Goal: Find specific page/section: Find specific page/section

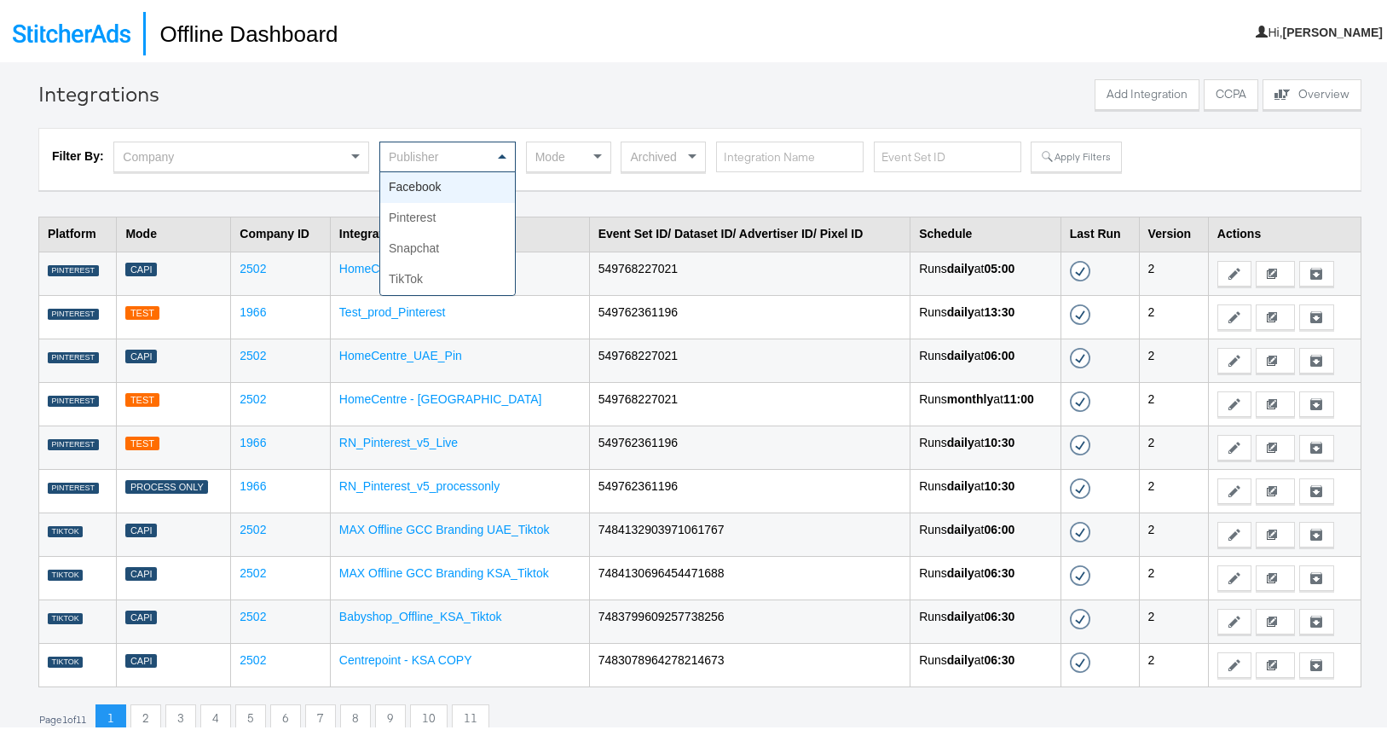
click at [494, 151] on span at bounding box center [504, 153] width 21 height 29
click at [1158, 171] on div "Filter By: Company Publisher Facebook Pinterest Snapchat TikTok Mode Archived A…" at bounding box center [700, 156] width 1296 height 36
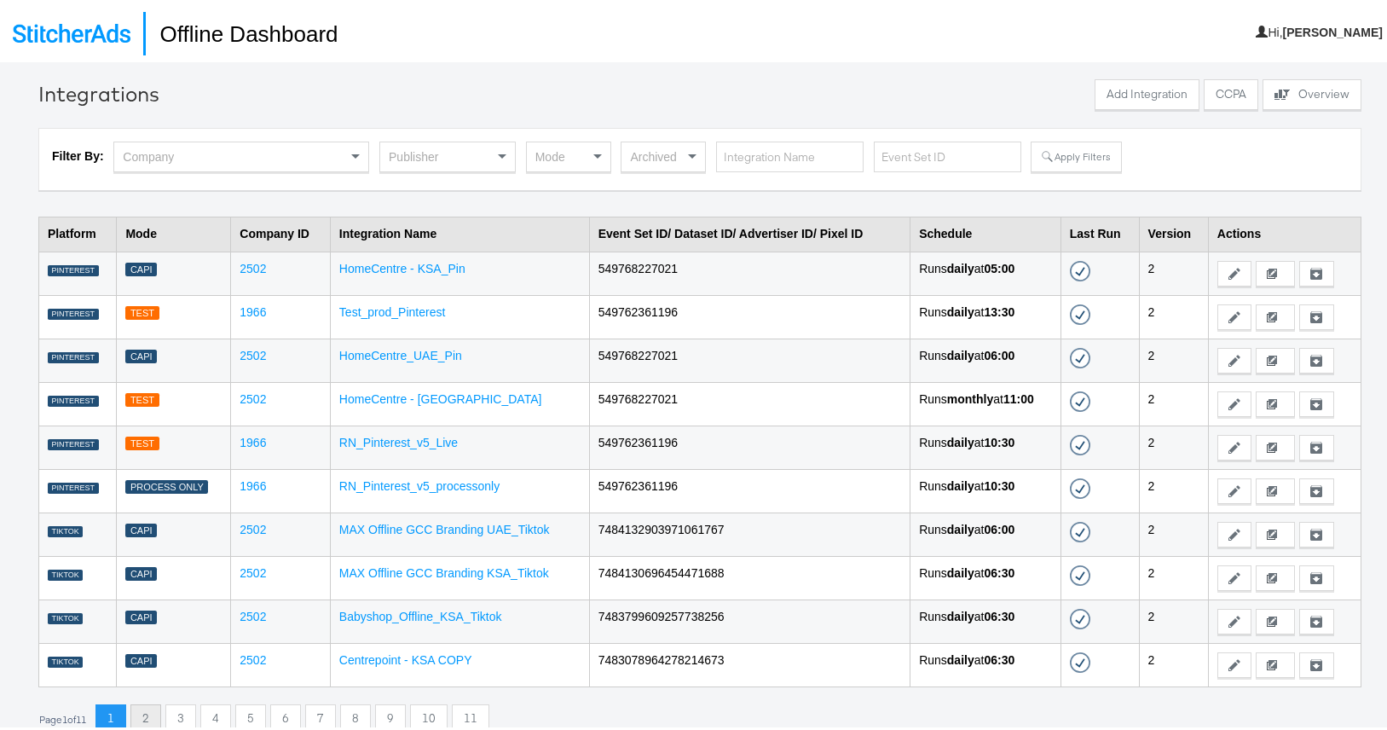
click at [150, 708] on button "2" at bounding box center [145, 716] width 31 height 31
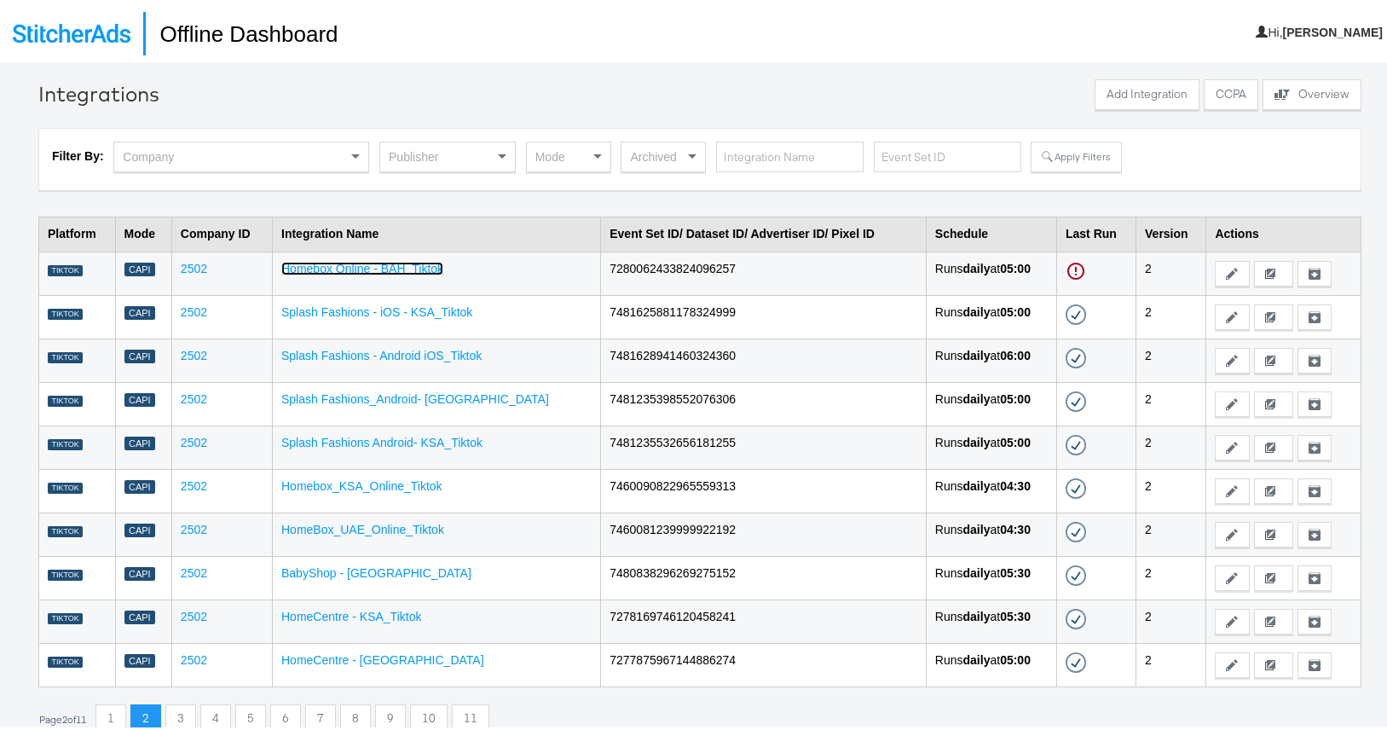
click at [387, 266] on link "Homebox Online - BAH_Tiktok" at bounding box center [362, 265] width 162 height 14
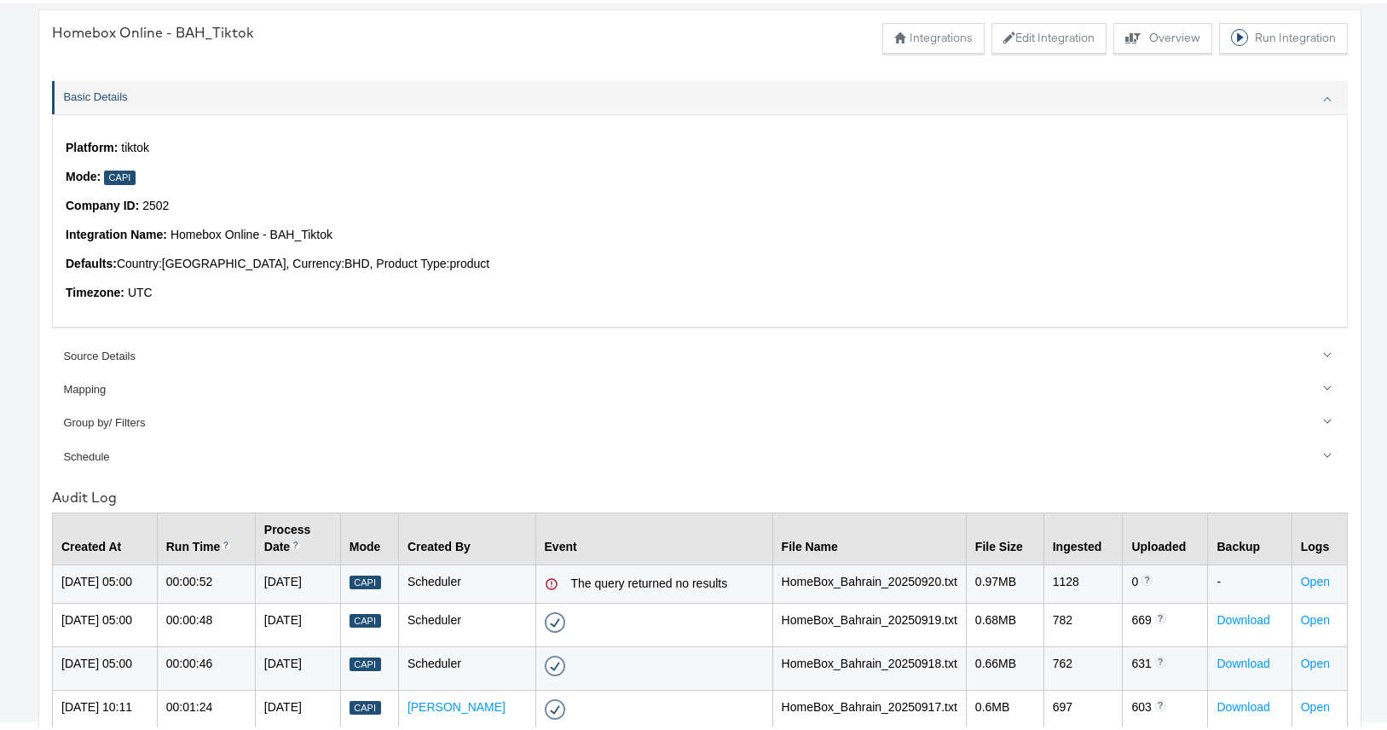
scroll to position [138, 0]
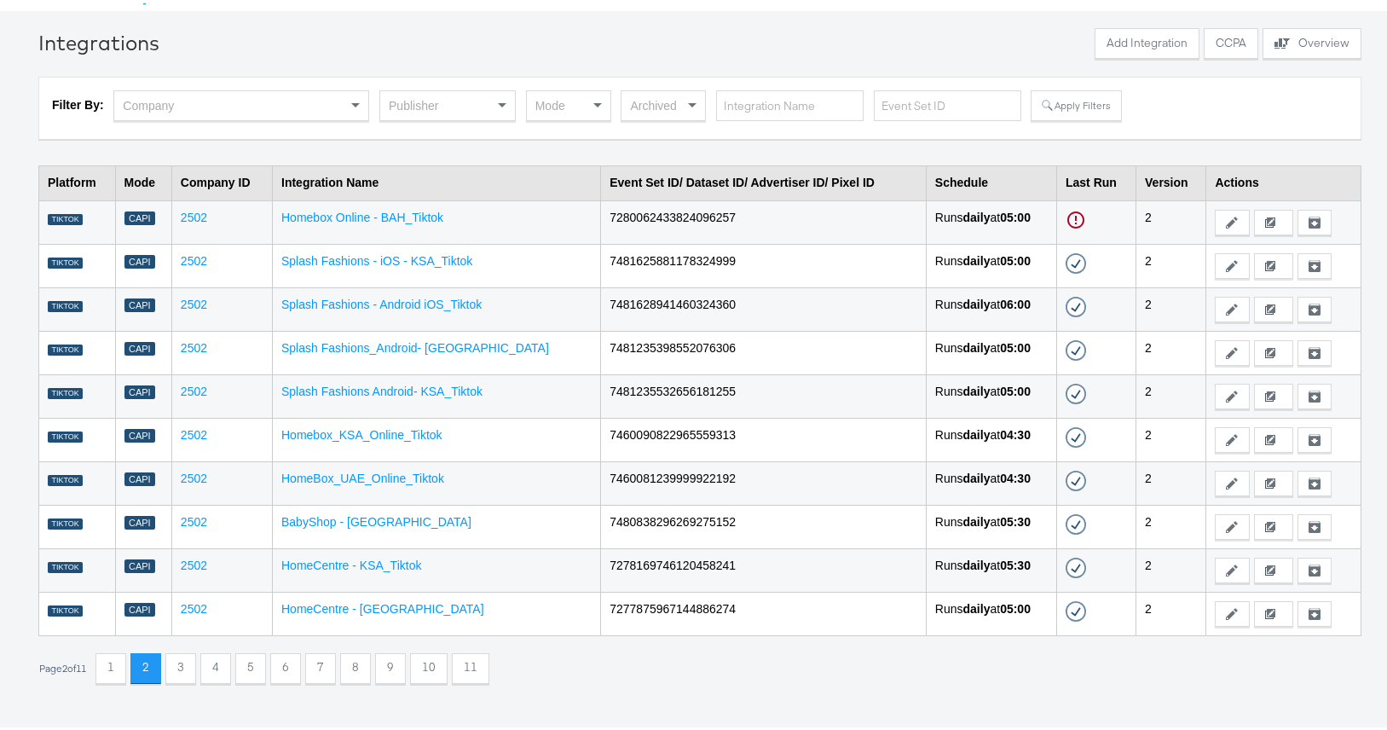
scroll to position [59, 0]
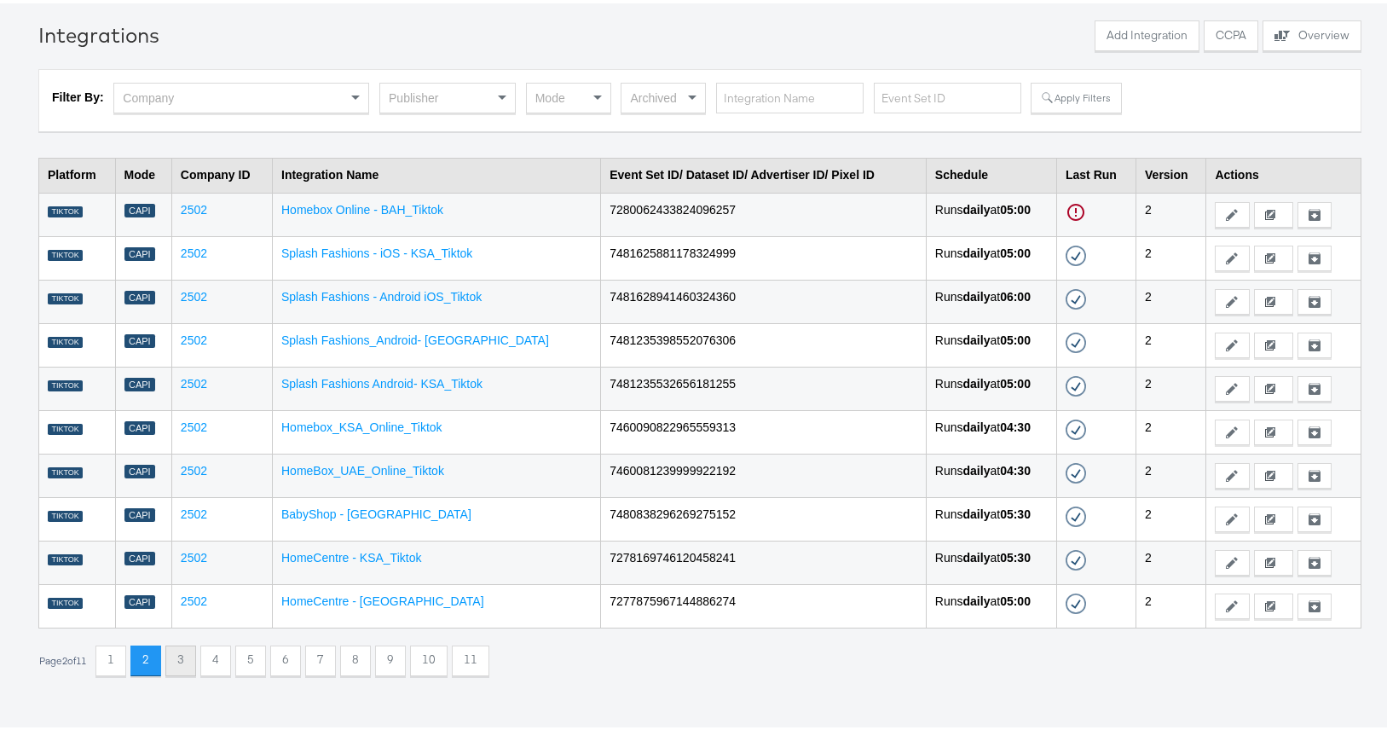
click at [184, 661] on button "3" at bounding box center [180, 657] width 31 height 31
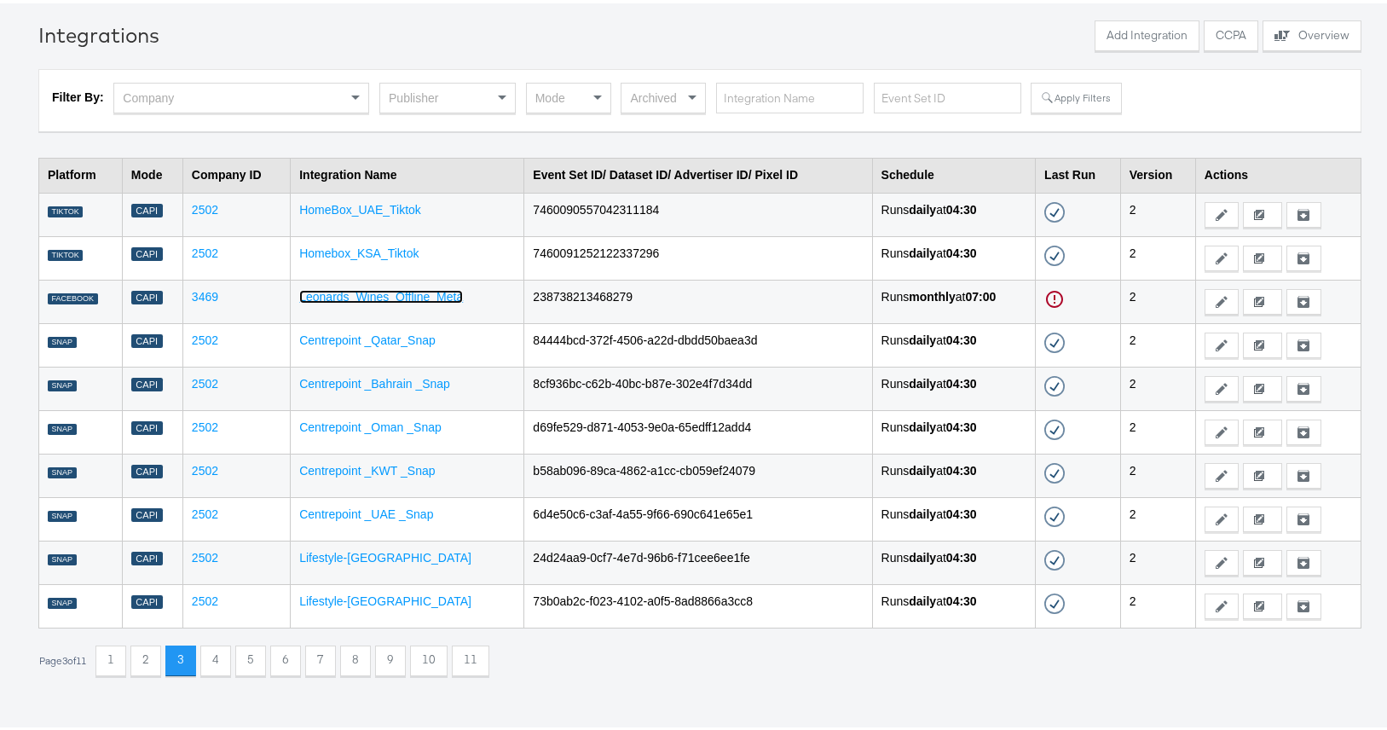
click at [375, 294] on link "Leonards_Wines_Offline_Meta" at bounding box center [381, 293] width 164 height 14
click at [222, 665] on button "4" at bounding box center [215, 657] width 31 height 31
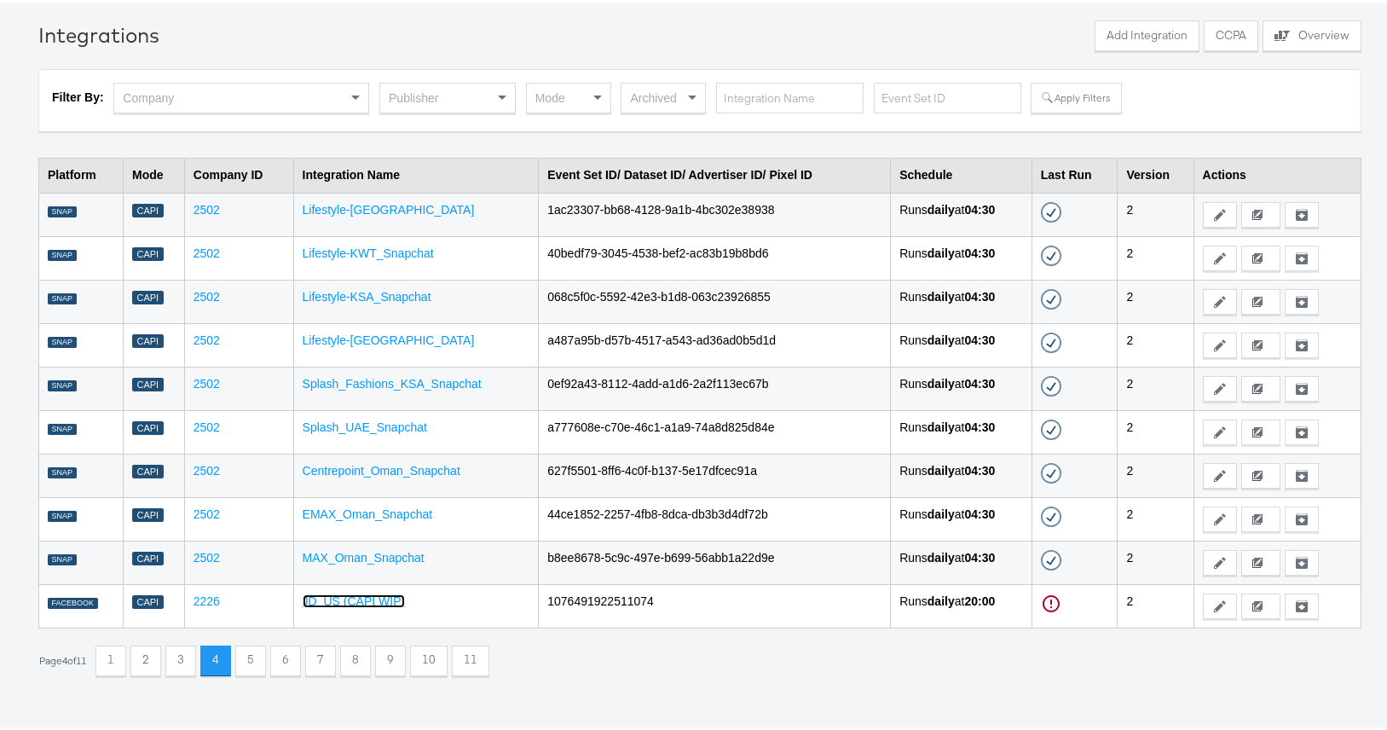
click at [334, 600] on link "JD_US (CAPI WIP)" at bounding box center [354, 598] width 103 height 14
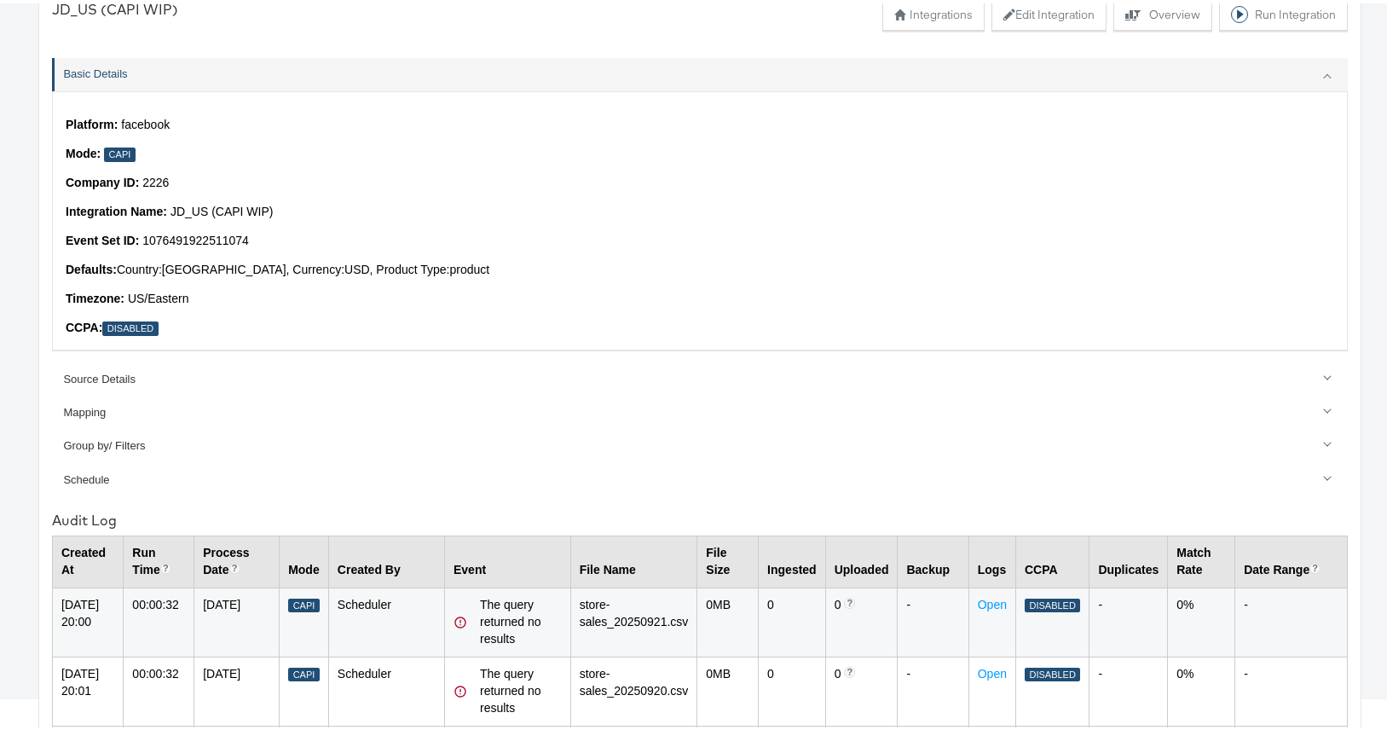
scroll to position [464, 0]
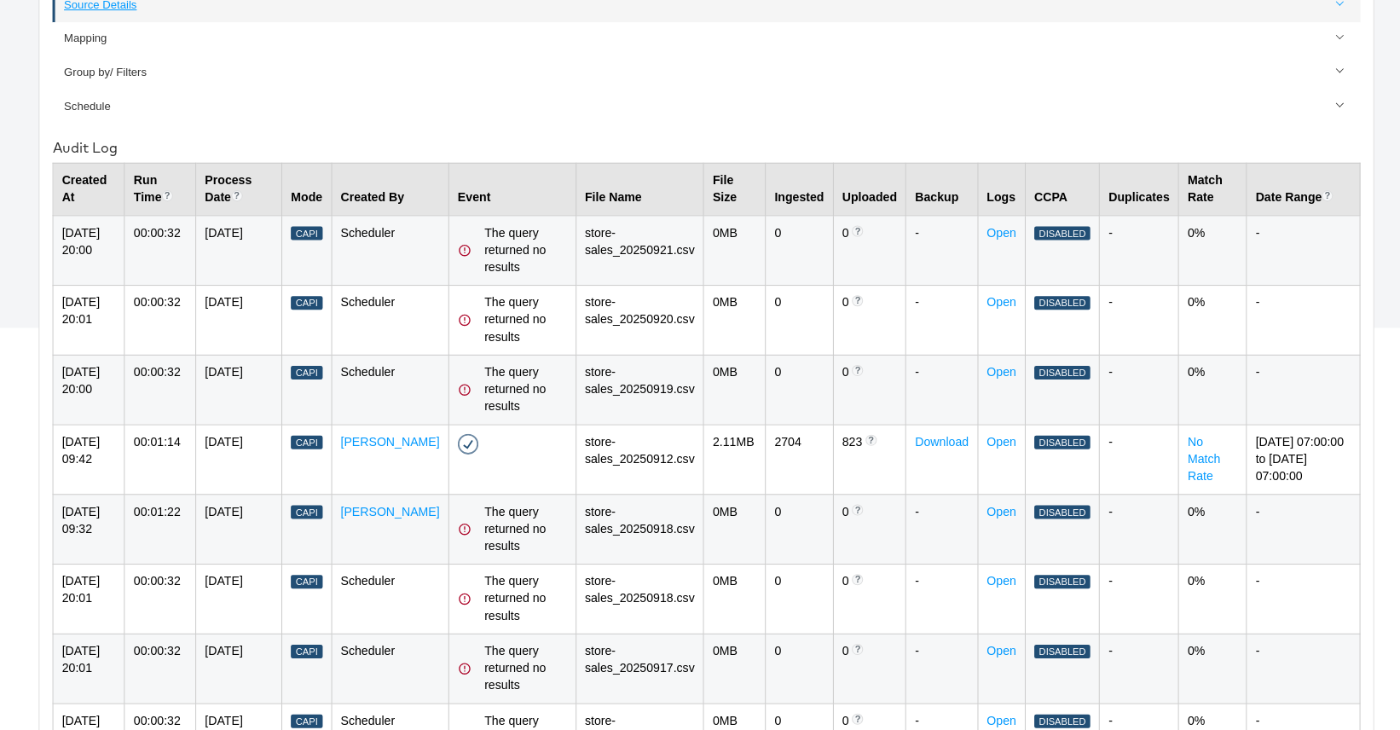
scroll to position [59, 0]
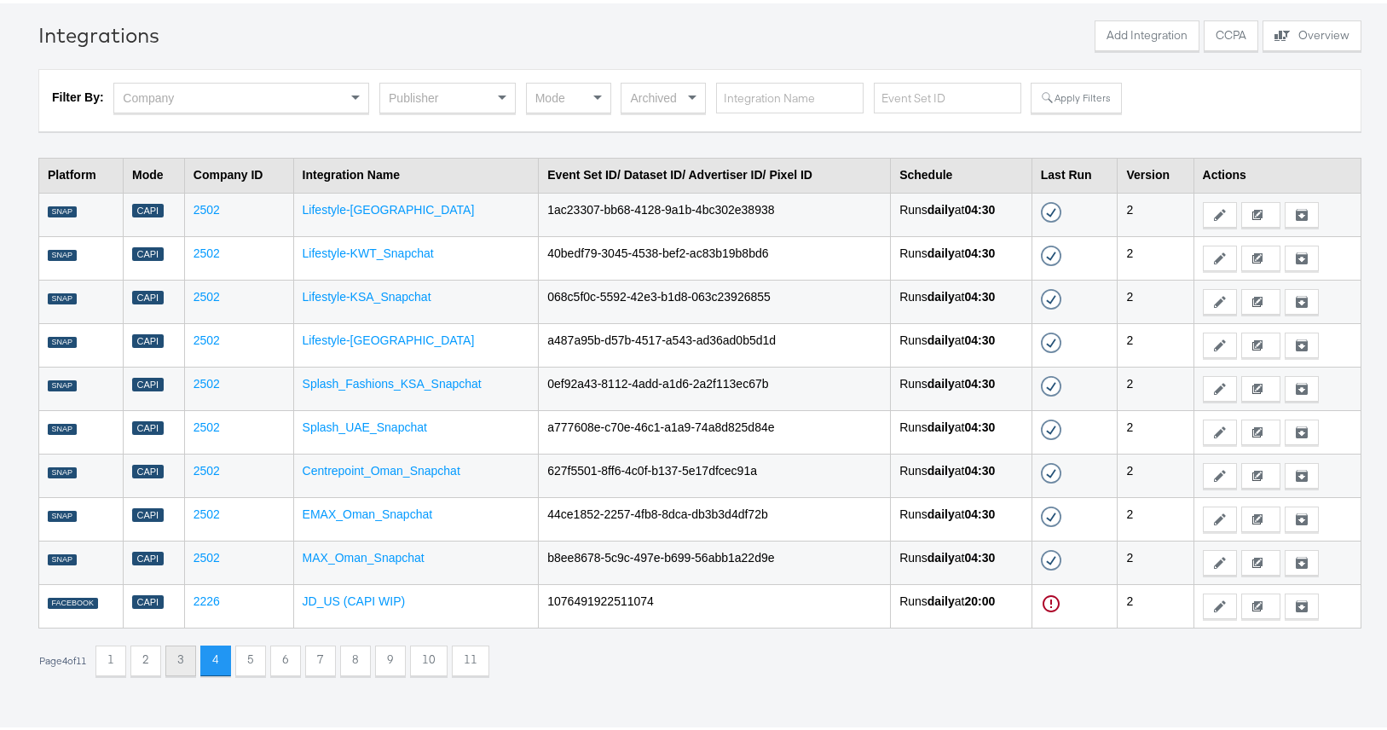
click at [195, 661] on button "3" at bounding box center [180, 657] width 31 height 31
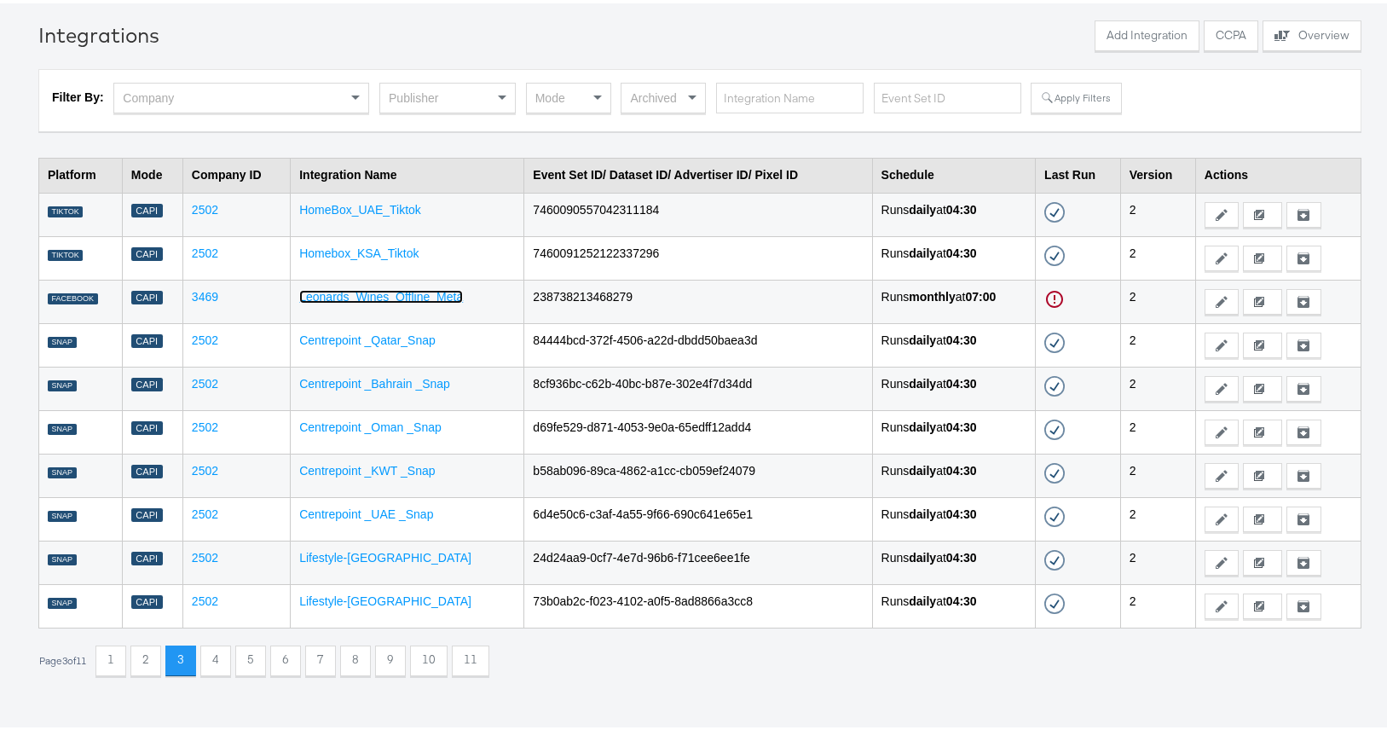
click at [378, 296] on link "Leonards_Wines_Offline_Meta" at bounding box center [381, 293] width 164 height 14
click at [154, 663] on button "2" at bounding box center [145, 657] width 31 height 31
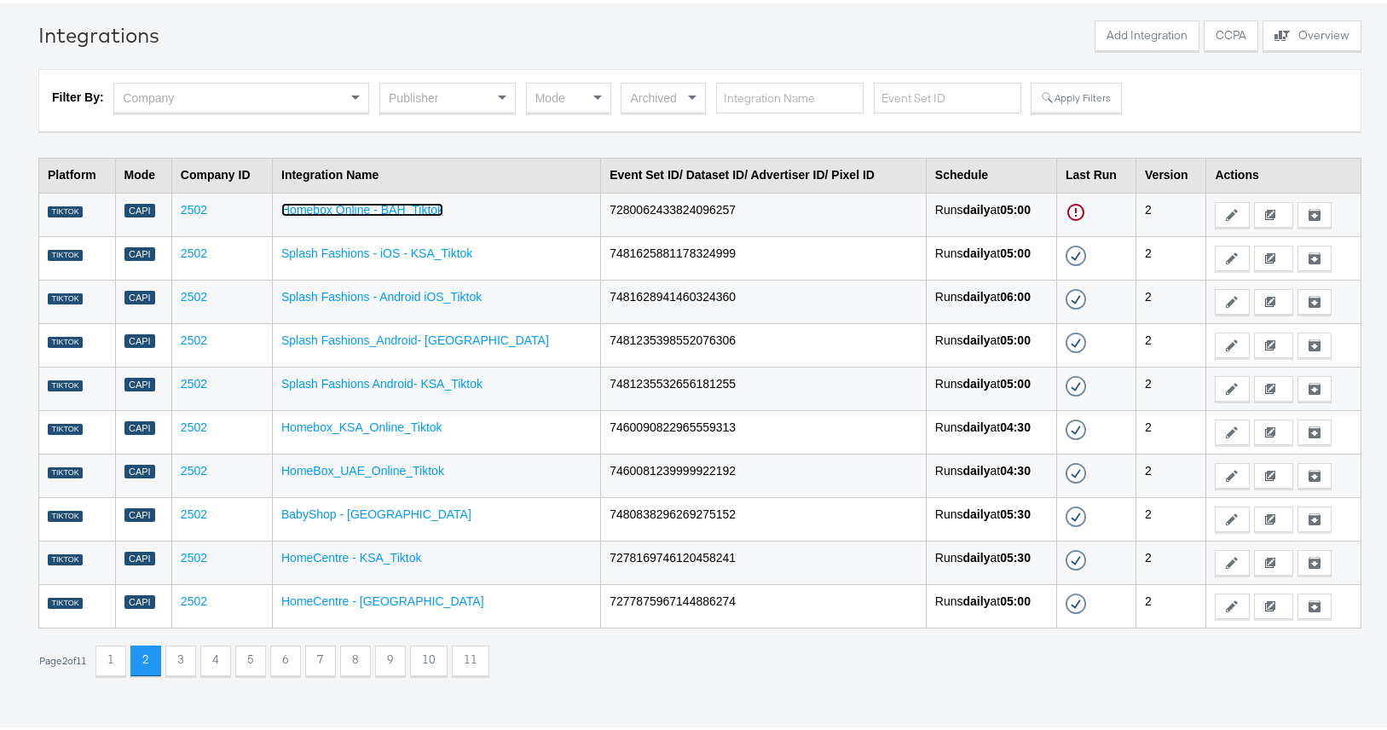
click at [407, 205] on link "Homebox Online - BAH_Tiktok" at bounding box center [362, 206] width 162 height 14
